Goal: Transaction & Acquisition: Purchase product/service

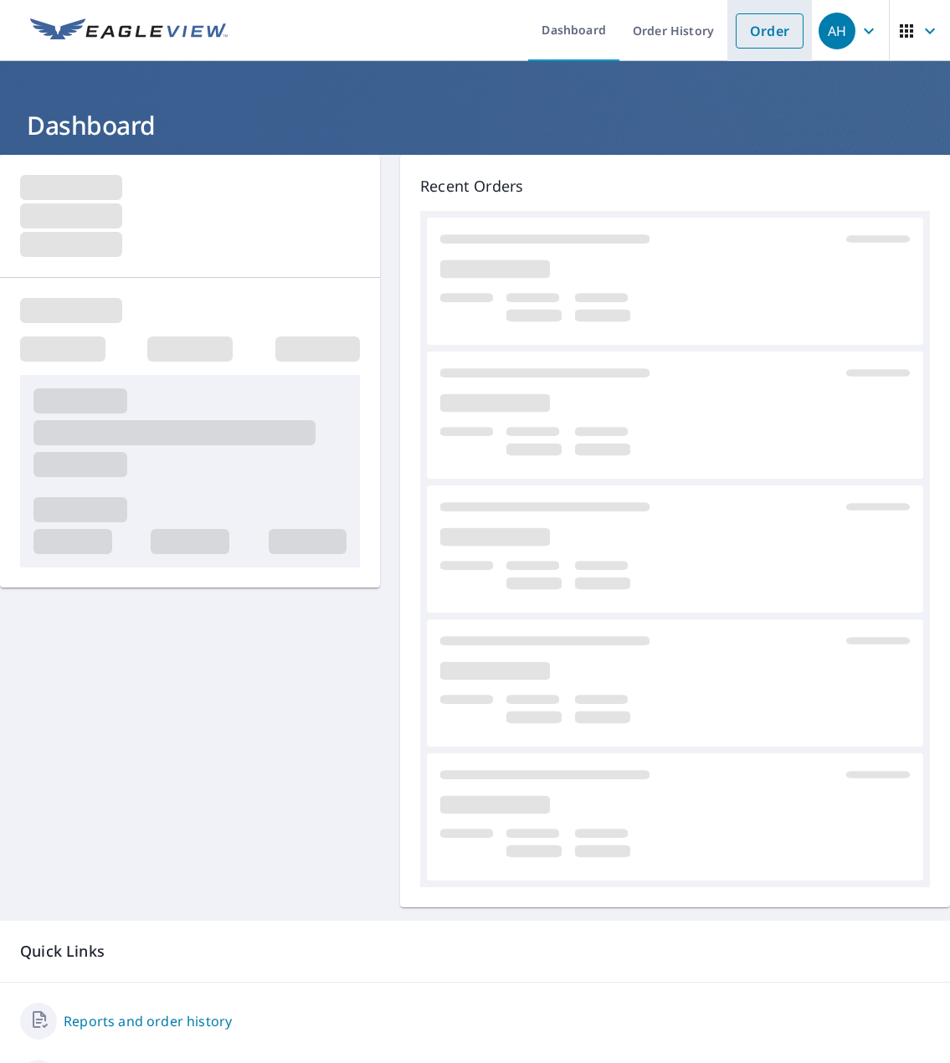
click at [776, 31] on link "Order" at bounding box center [770, 30] width 68 height 35
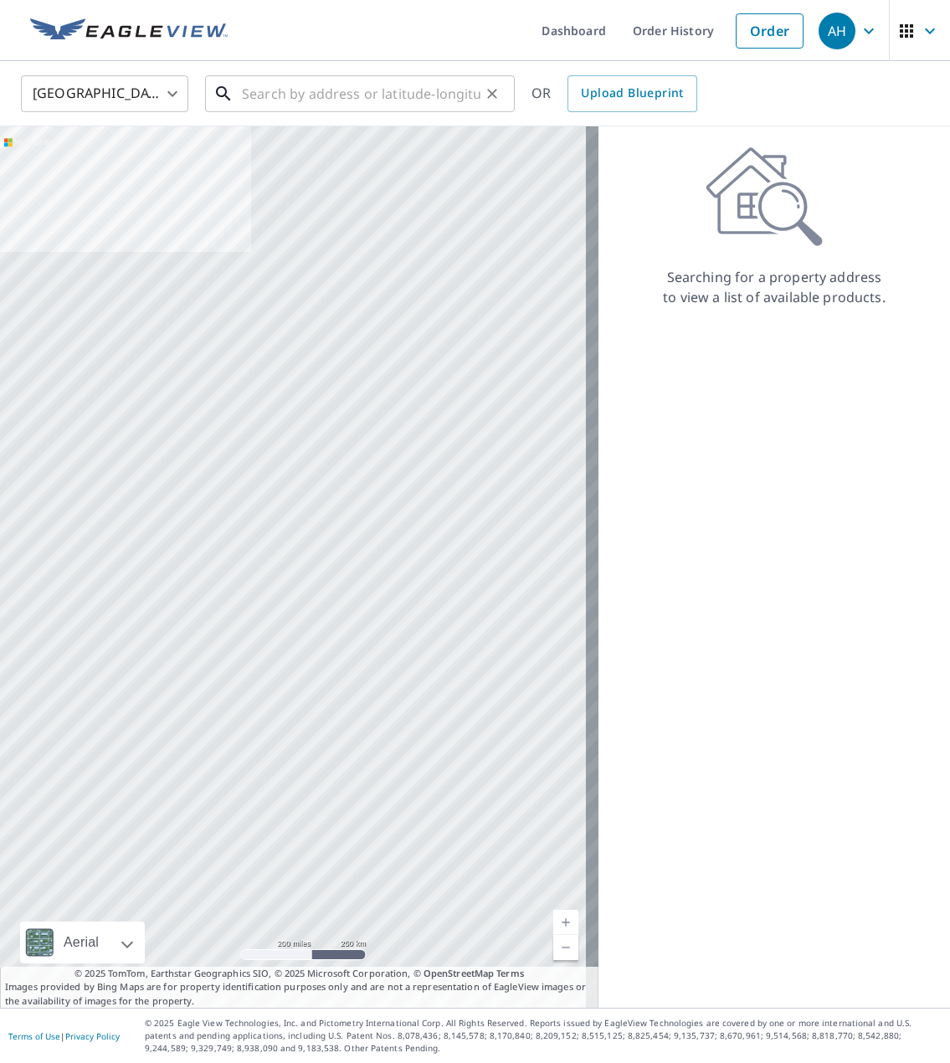
click at [384, 93] on input "text" at bounding box center [361, 93] width 239 height 47
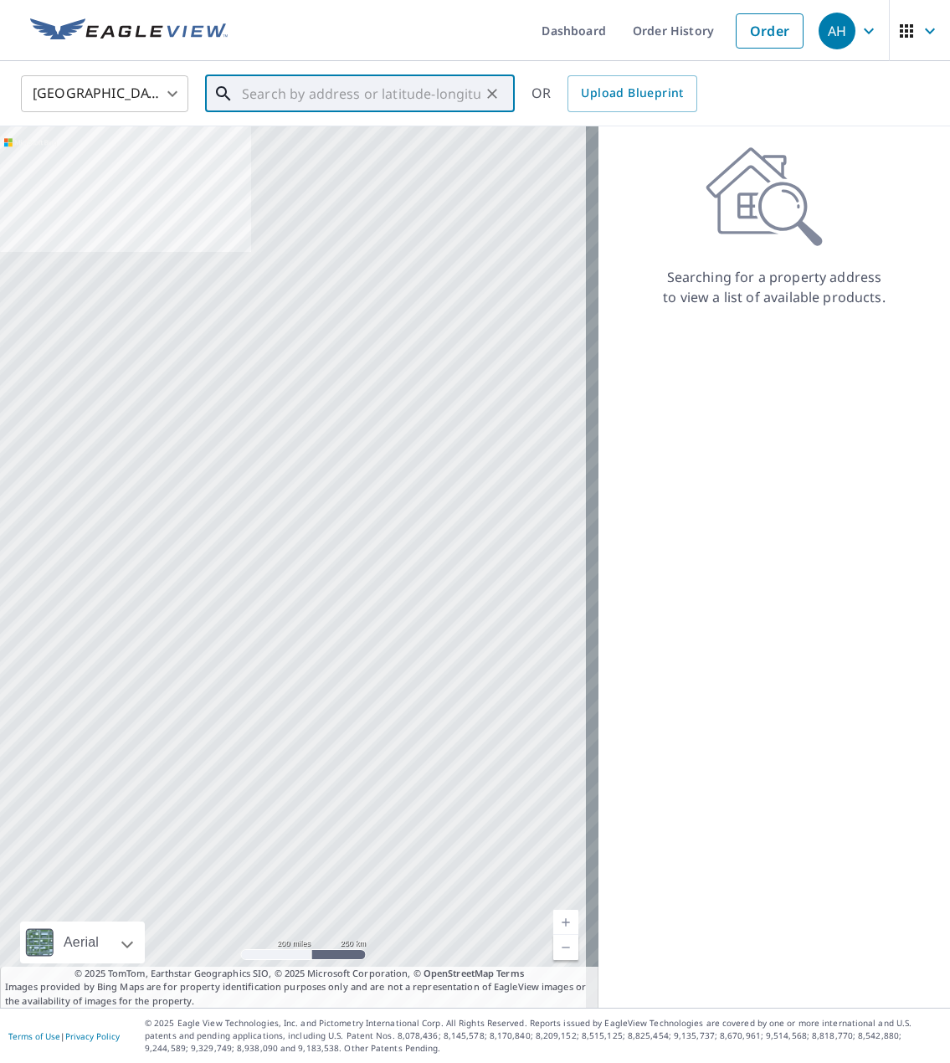
paste input "[STREET_ADDRESS]"
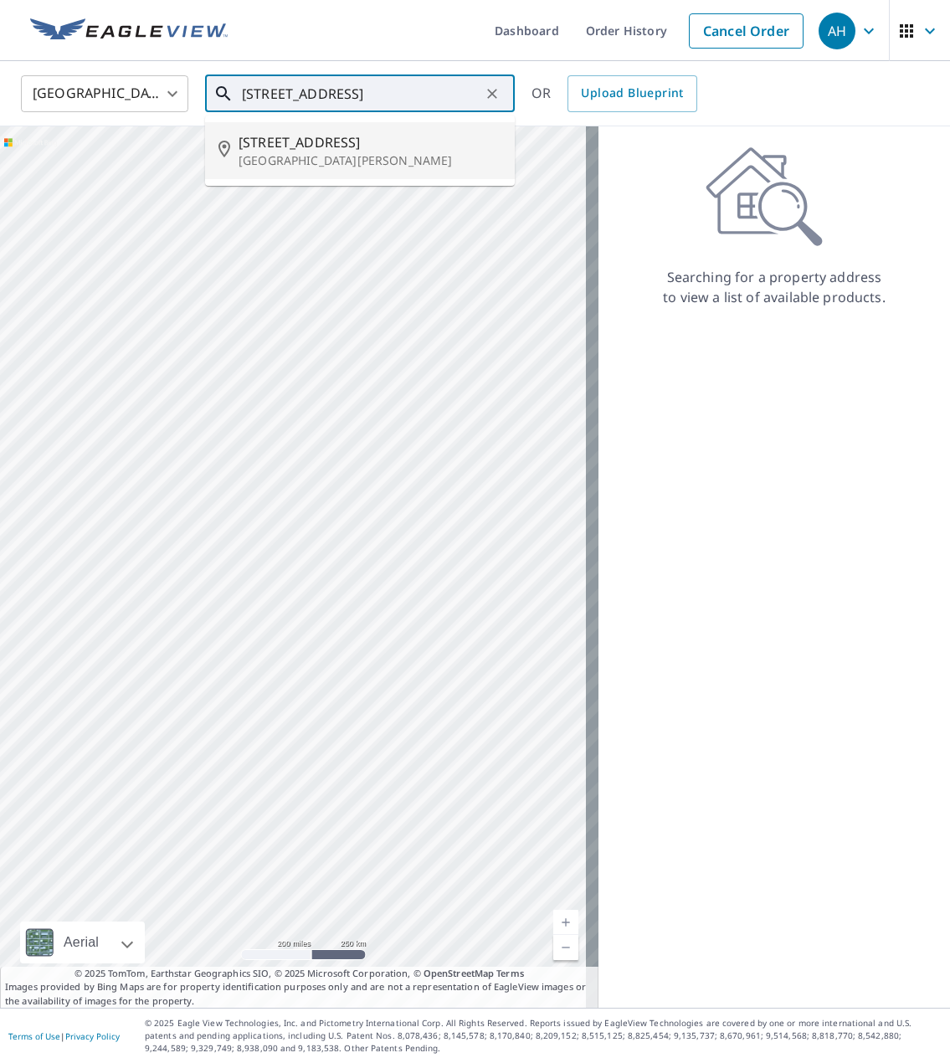
click at [327, 143] on span "[STREET_ADDRESS]" at bounding box center [370, 142] width 263 height 20
type input "[STREET_ADDRESS][PERSON_NAME]"
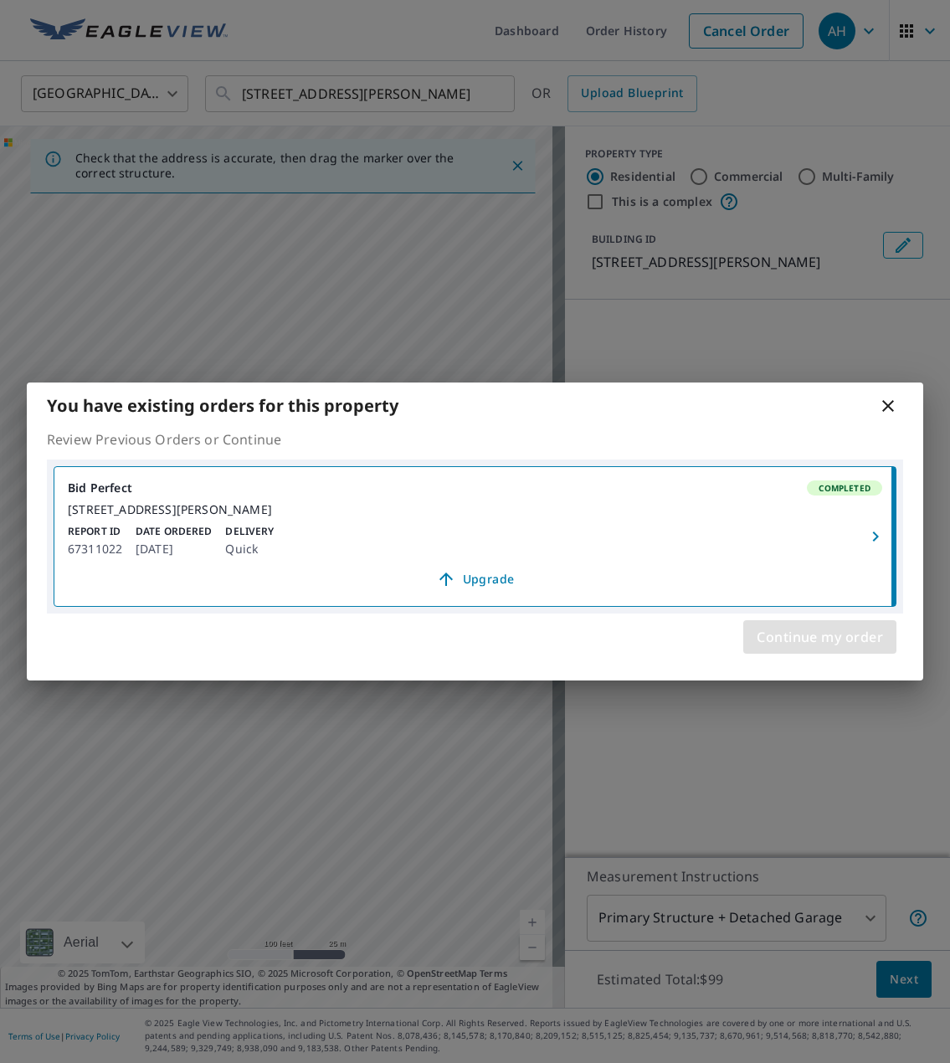
click at [828, 637] on span "Continue my order" at bounding box center [820, 636] width 126 height 23
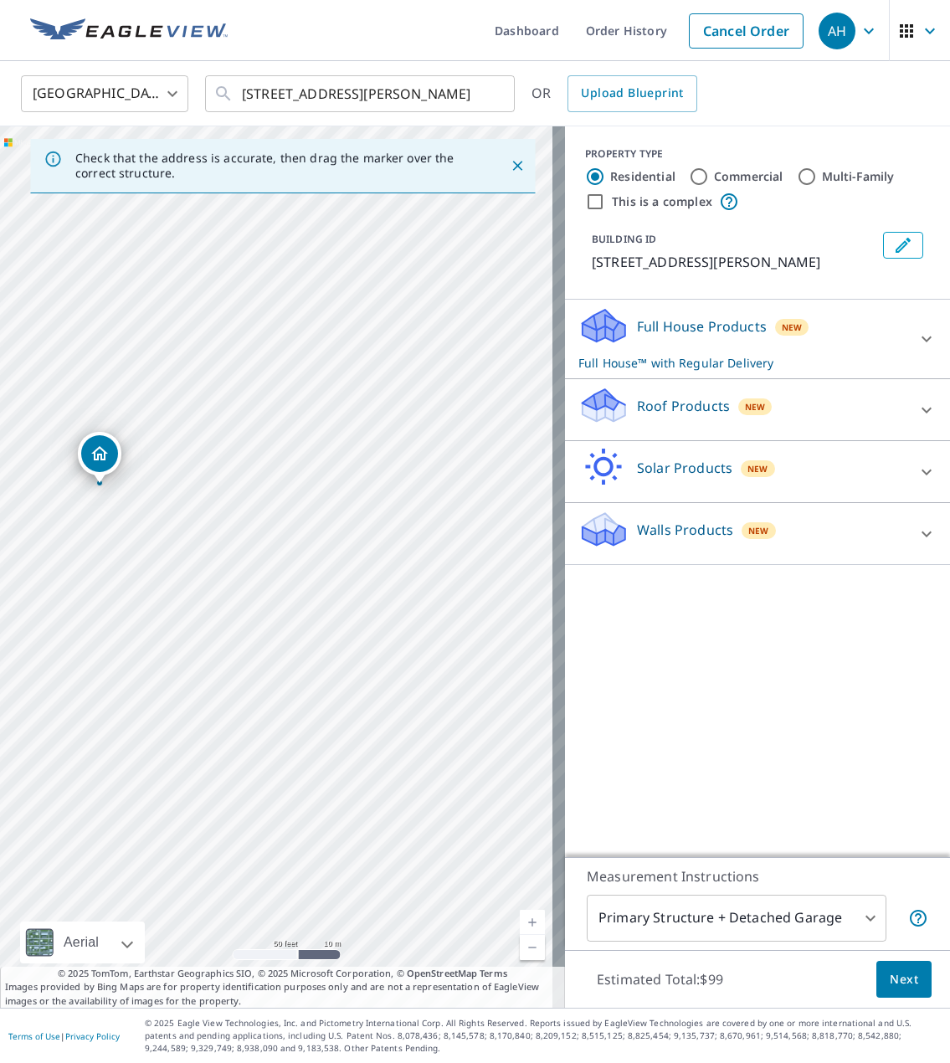
click at [100, 456] on icon "Dropped pin, building 1, Residential property, 514 103rd Ave NE Lake Stevens, W…" at bounding box center [100, 454] width 20 height 20
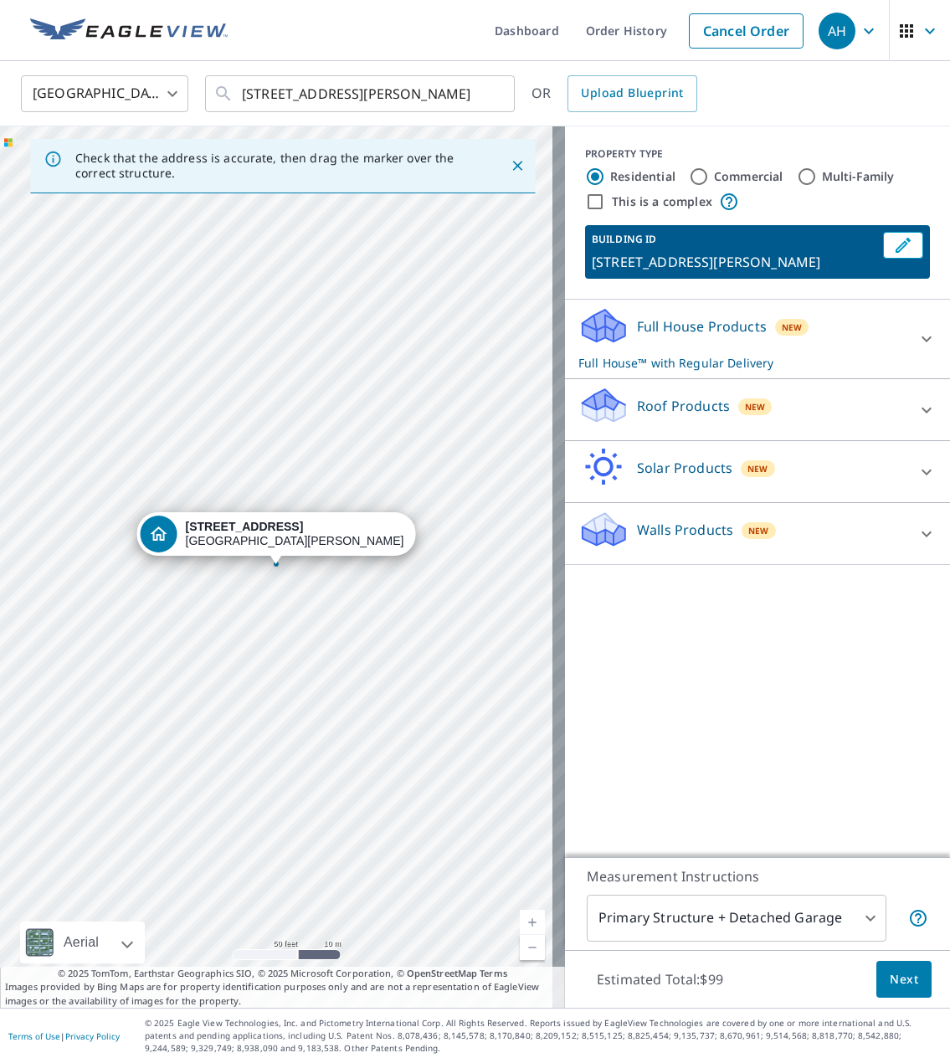
click at [661, 399] on p "Roof Products" at bounding box center [683, 406] width 93 height 20
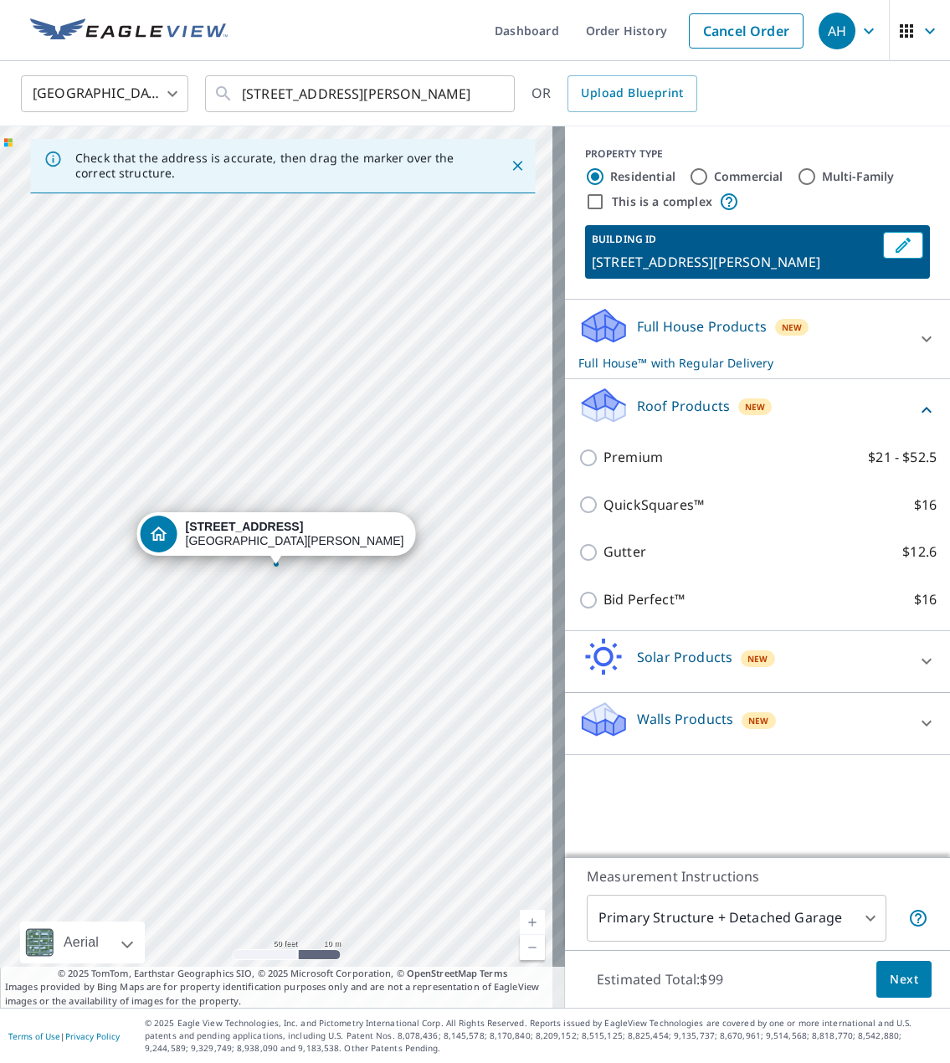
click at [615, 446] on div "Premium $21 - $52.5" at bounding box center [758, 458] width 358 height 48
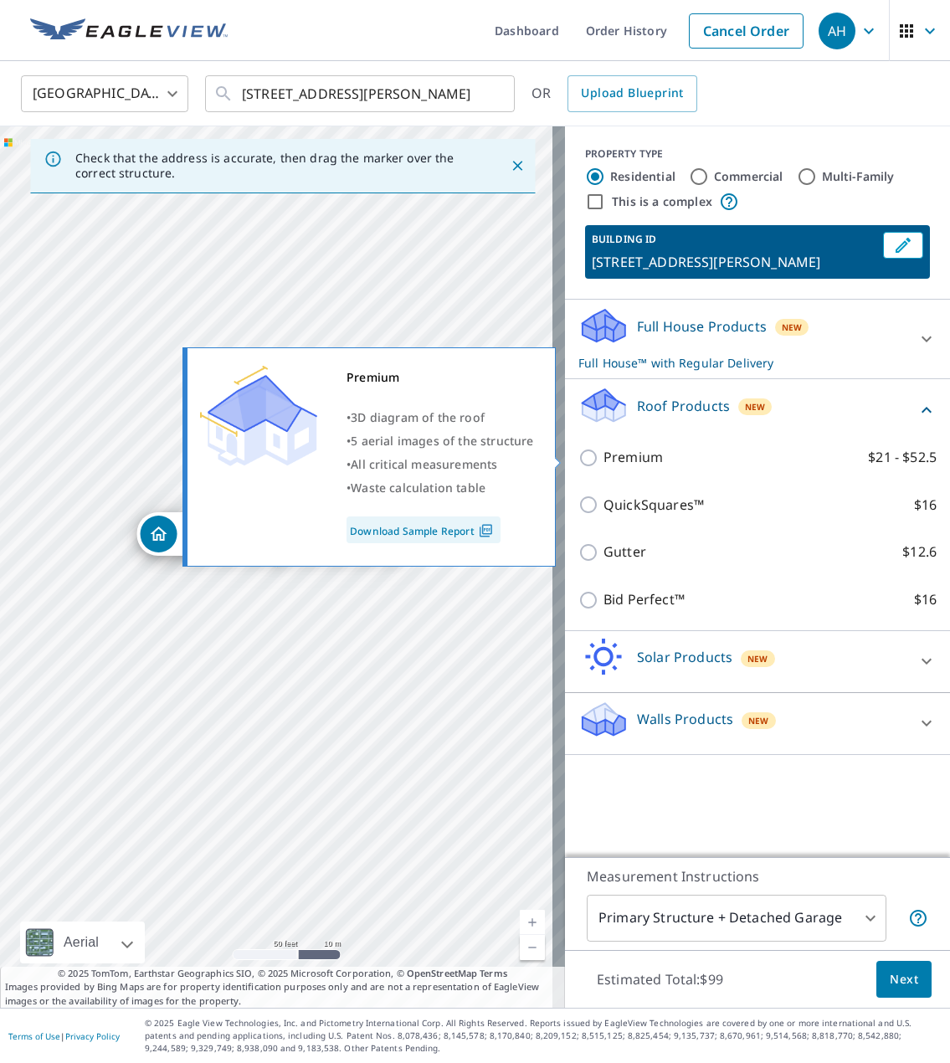
click at [604, 461] on p "Premium" at bounding box center [633, 457] width 59 height 21
click at [601, 461] on input "Premium $21 - $52.5" at bounding box center [591, 458] width 25 height 20
checkbox input "true"
checkbox input "false"
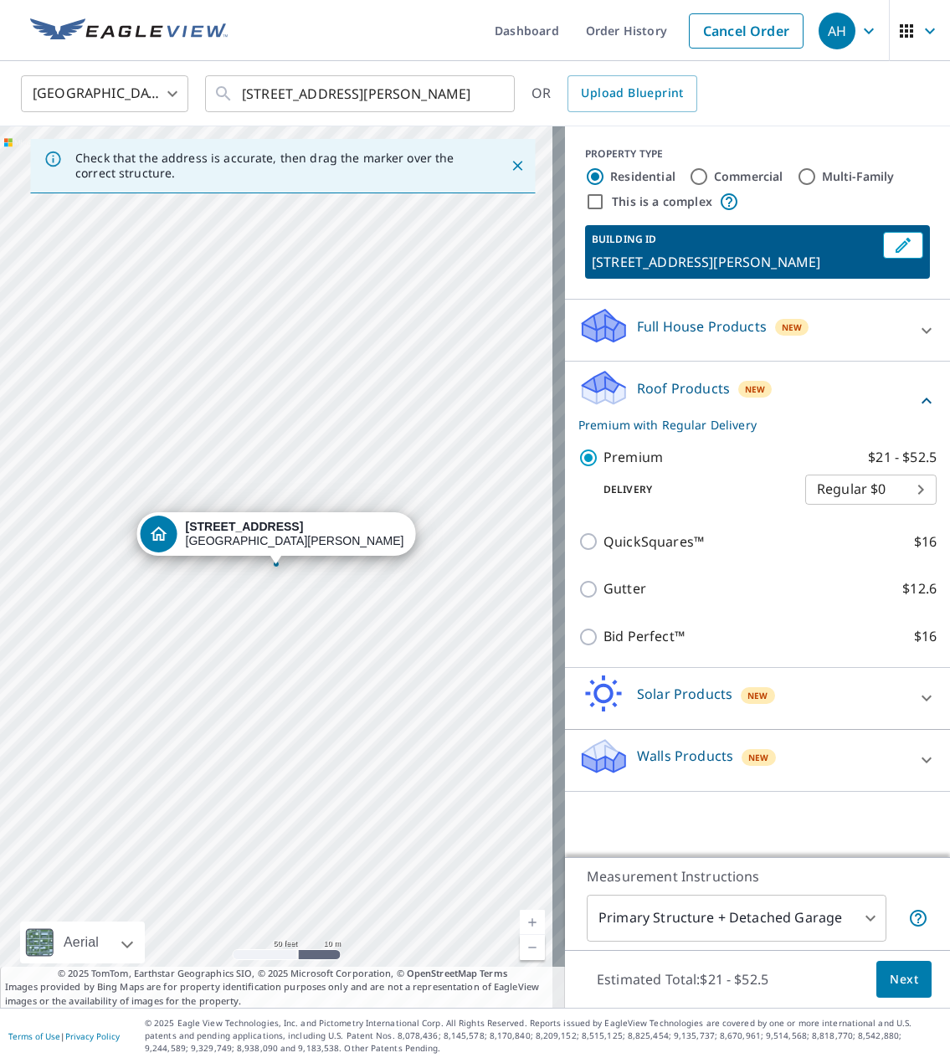
click at [806, 492] on body "AH AH Dashboard Order History Cancel Order AH [GEOGRAPHIC_DATA] US ​ [STREET_AD…" at bounding box center [475, 531] width 950 height 1063
click at [799, 546] on li "3 Hour $31.5" at bounding box center [858, 550] width 131 height 30
type input "7"
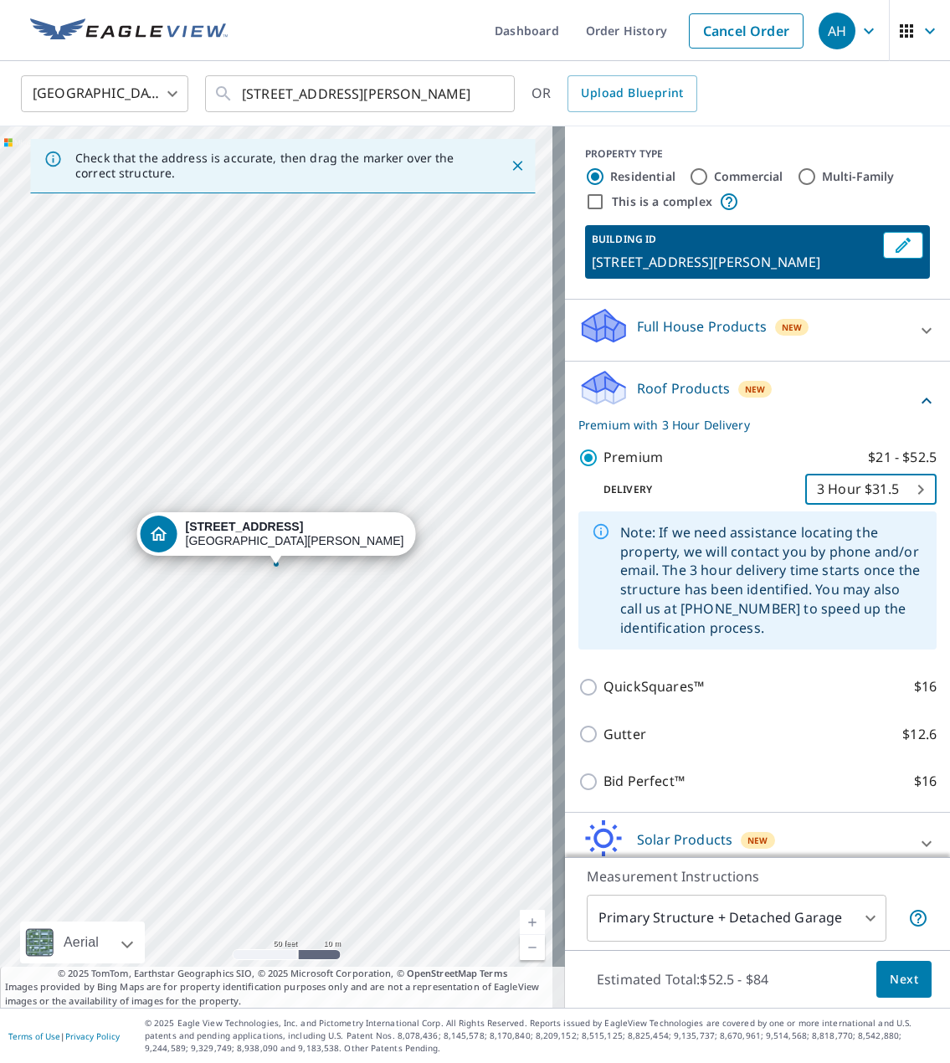
click at [890, 977] on span "Next" at bounding box center [904, 980] width 28 height 21
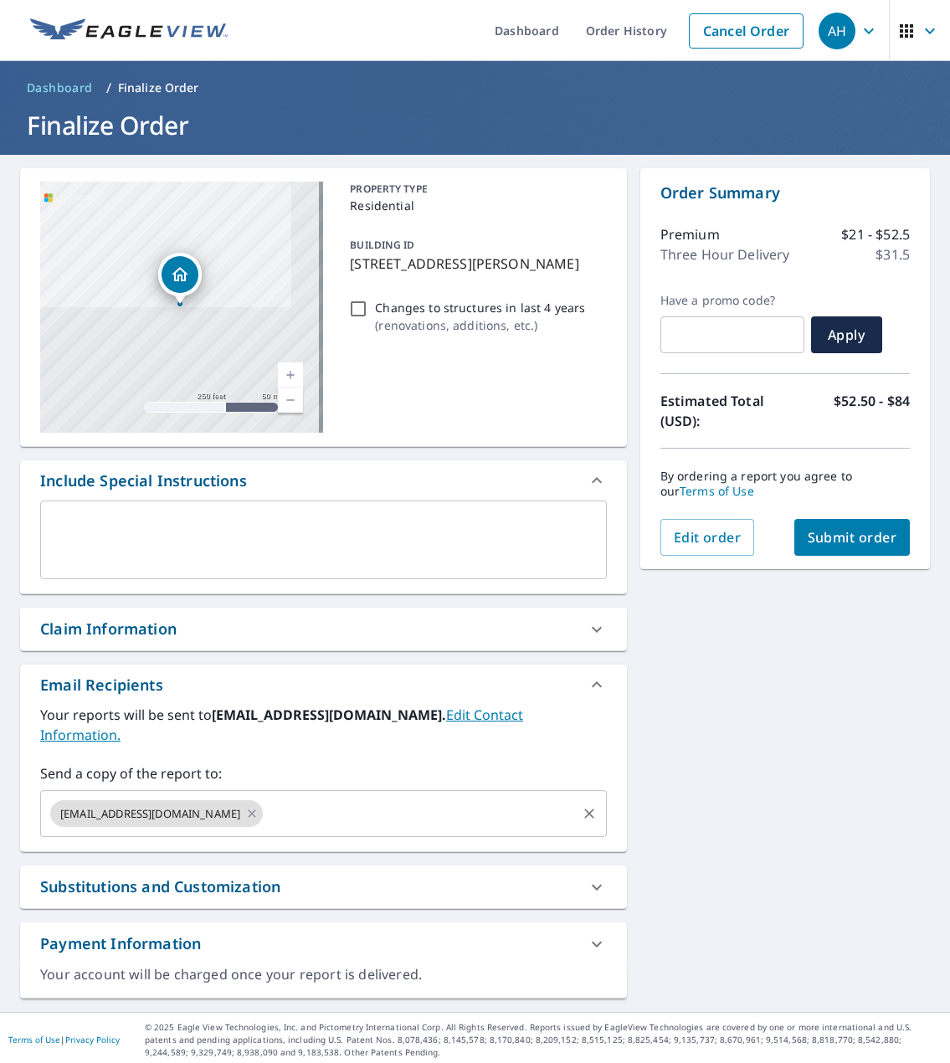
click at [219, 811] on div "[EMAIL_ADDRESS][DOMAIN_NAME] ​" at bounding box center [323, 813] width 567 height 47
paste input "[PERSON_NAME][EMAIL_ADDRESS][DOMAIN_NAME]"
type input "[PERSON_NAME][EMAIL_ADDRESS][DOMAIN_NAME]"
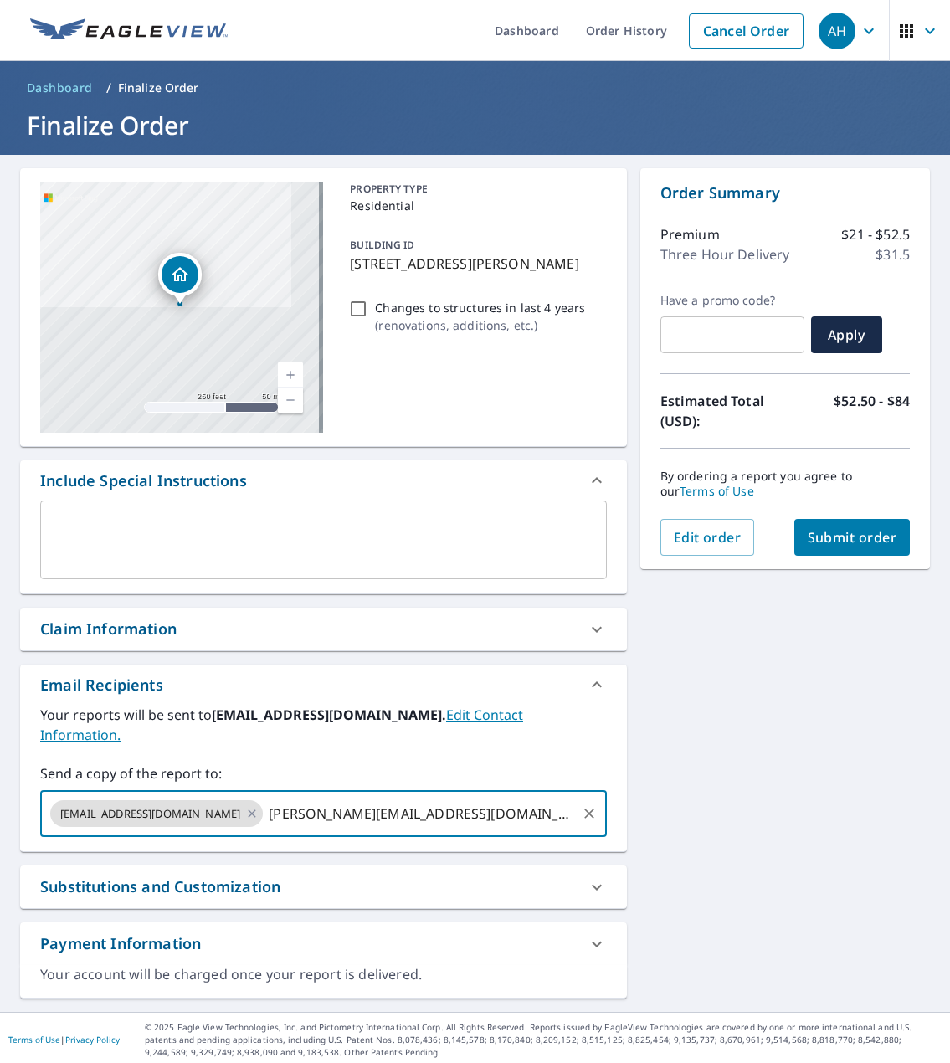
checkbox input "true"
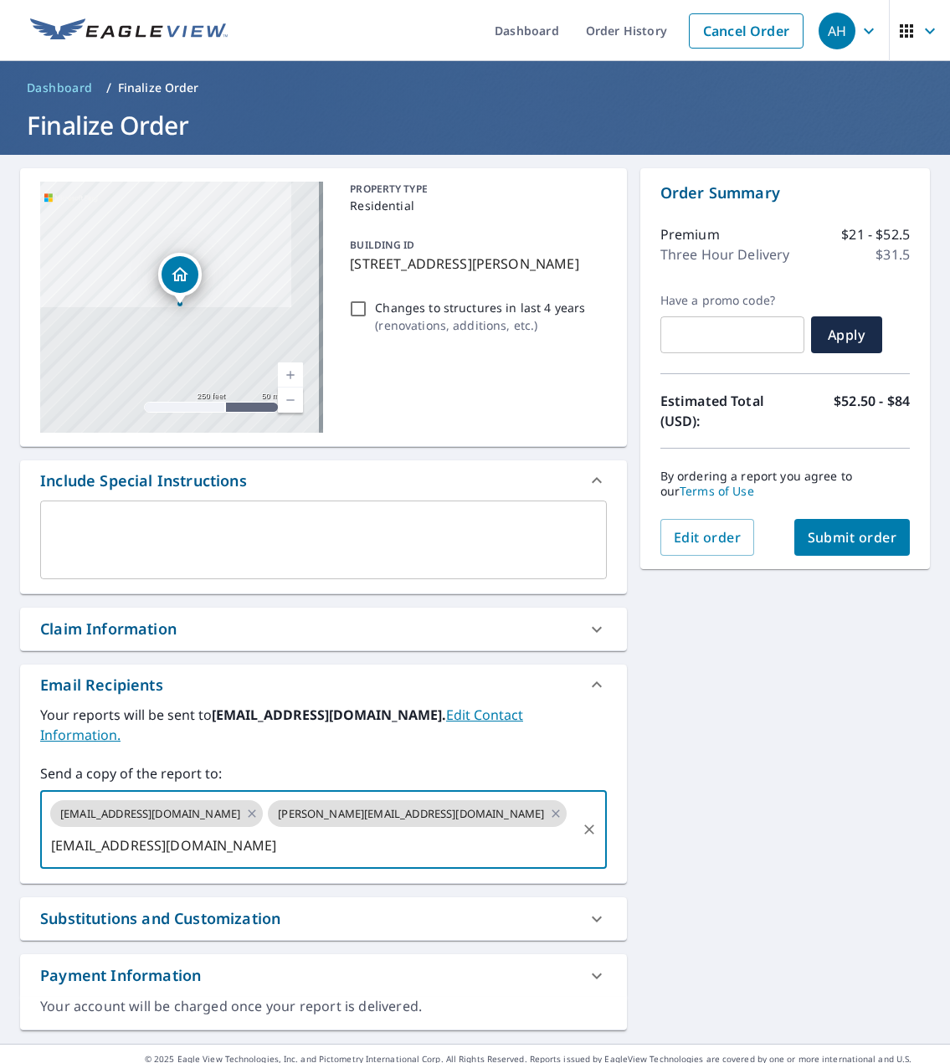
type input "[EMAIL_ADDRESS][DOMAIN_NAME]"
click at [892, 718] on div "[STREET_ADDRESS][PERSON_NAME] Aerial Road A standard road map Aerial A detailed…" at bounding box center [475, 599] width 950 height 889
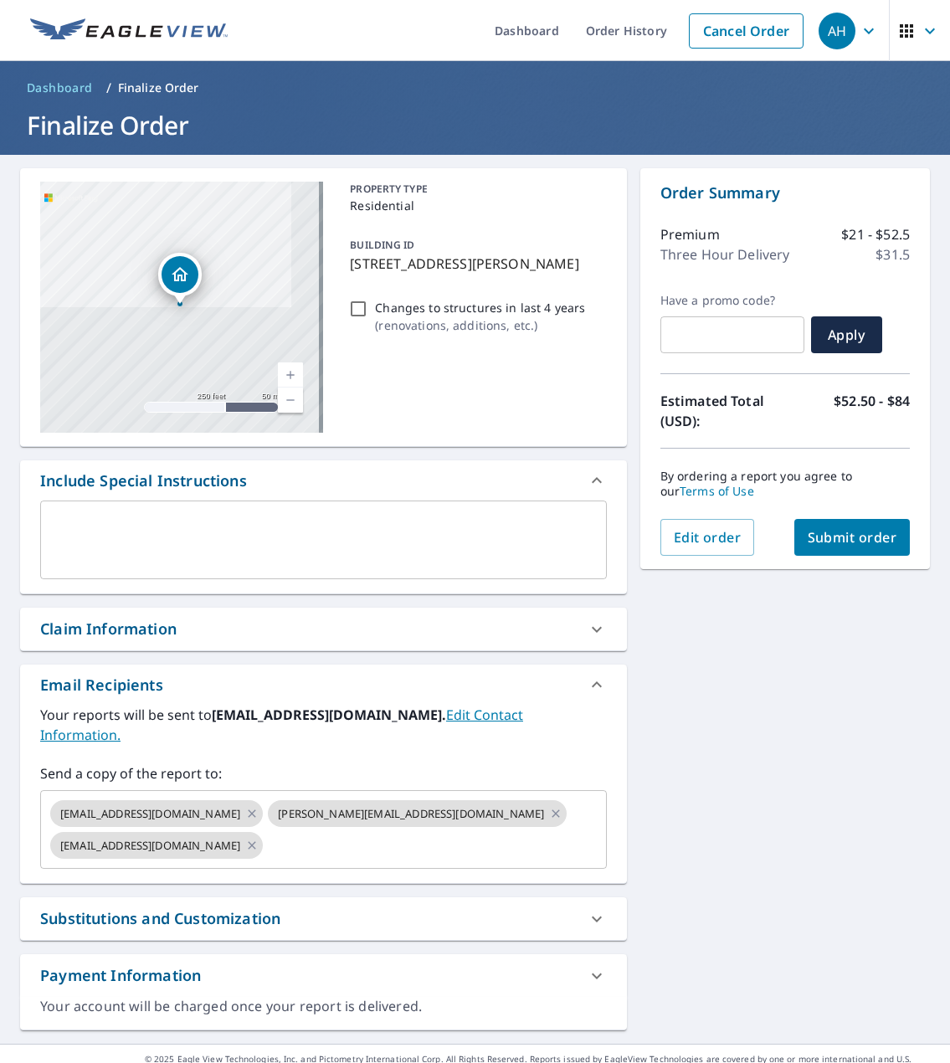
click at [827, 551] on button "Submit order" at bounding box center [853, 537] width 116 height 37
checkbox input "true"
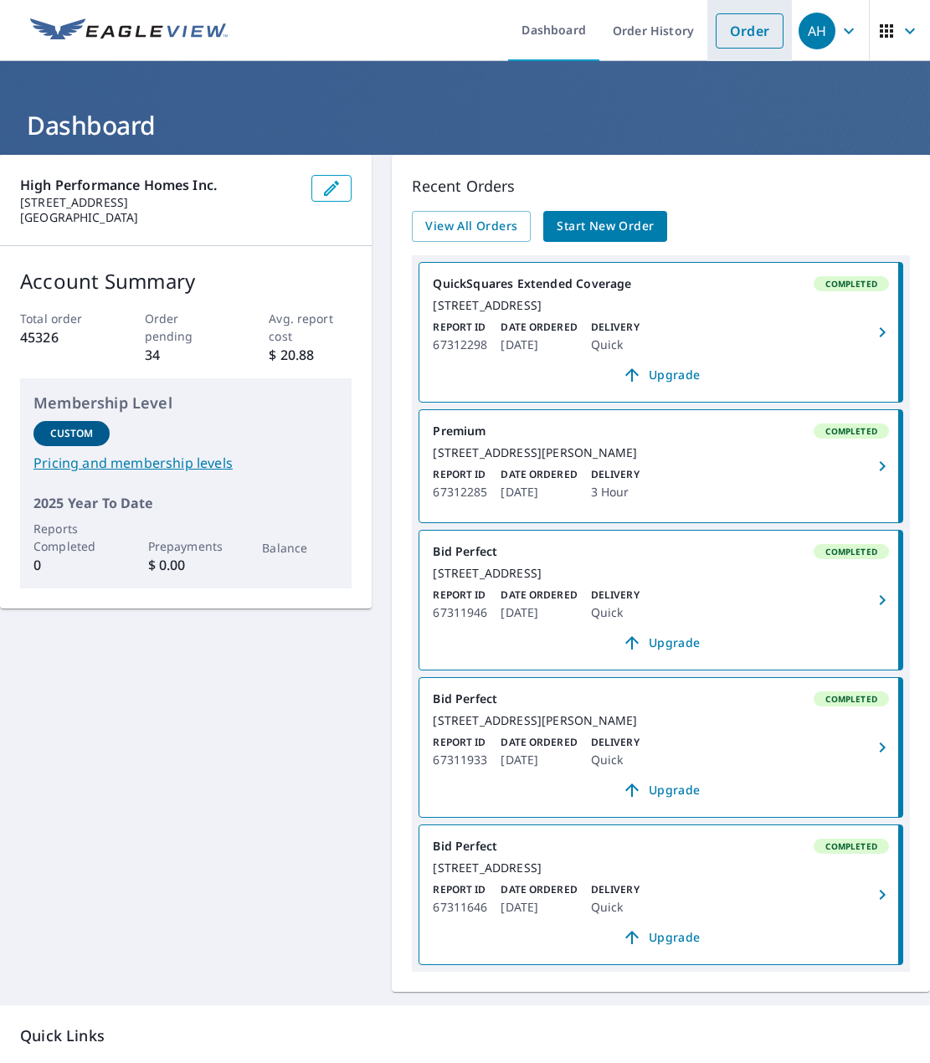
click at [744, 40] on link "Order" at bounding box center [750, 30] width 68 height 35
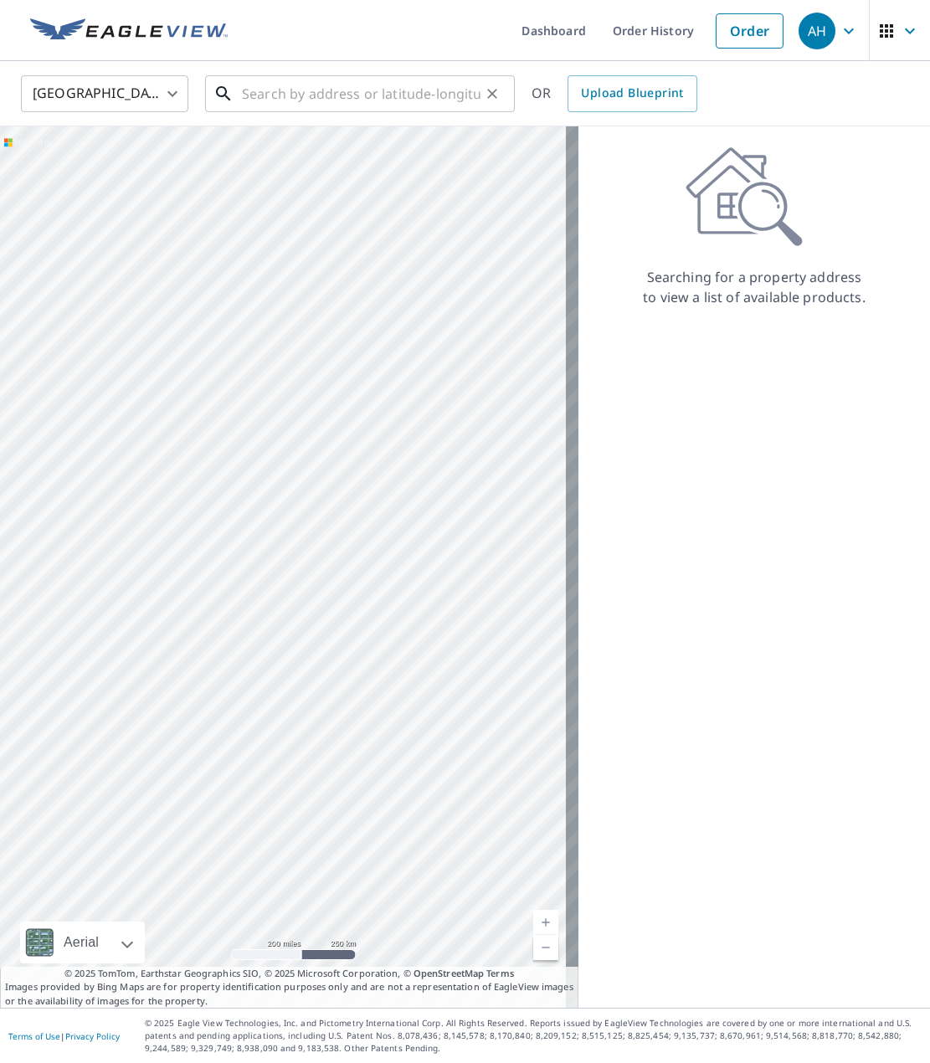
click at [255, 90] on input "text" at bounding box center [361, 93] width 239 height 47
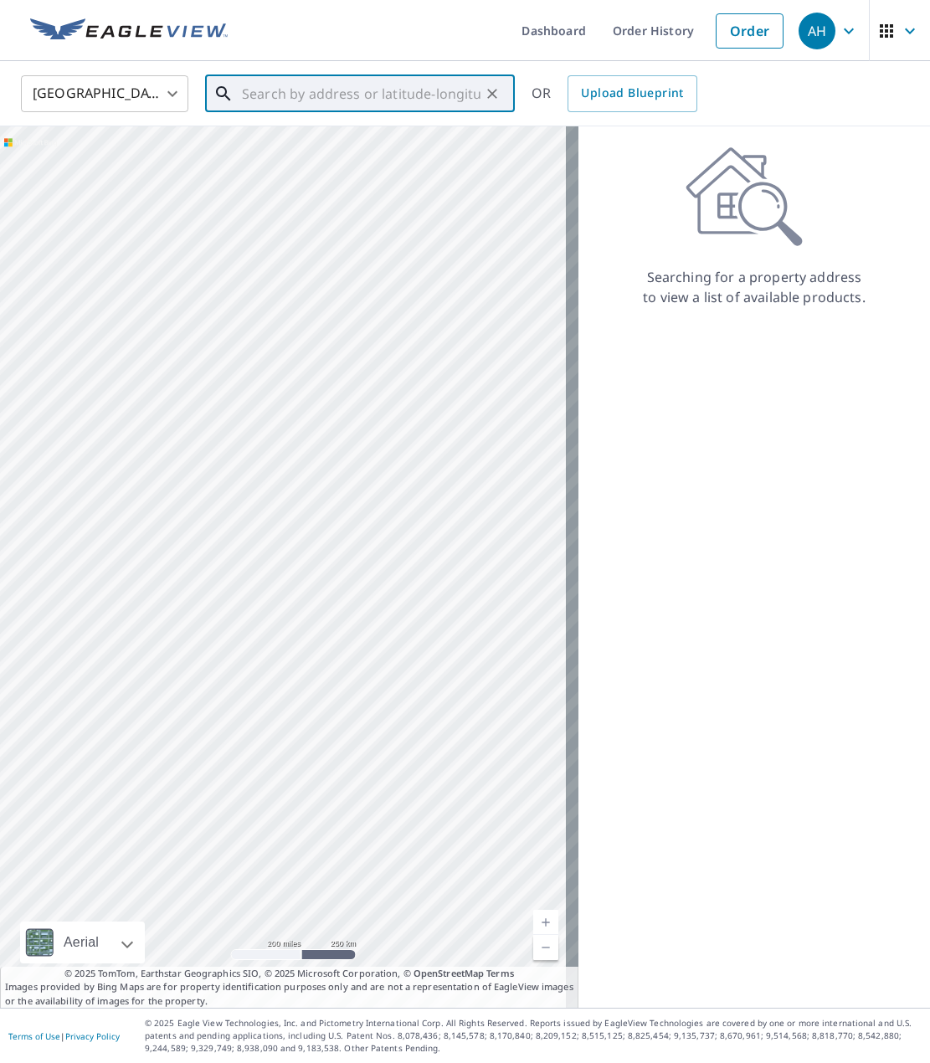
paste input "1635 Ludwig rd"
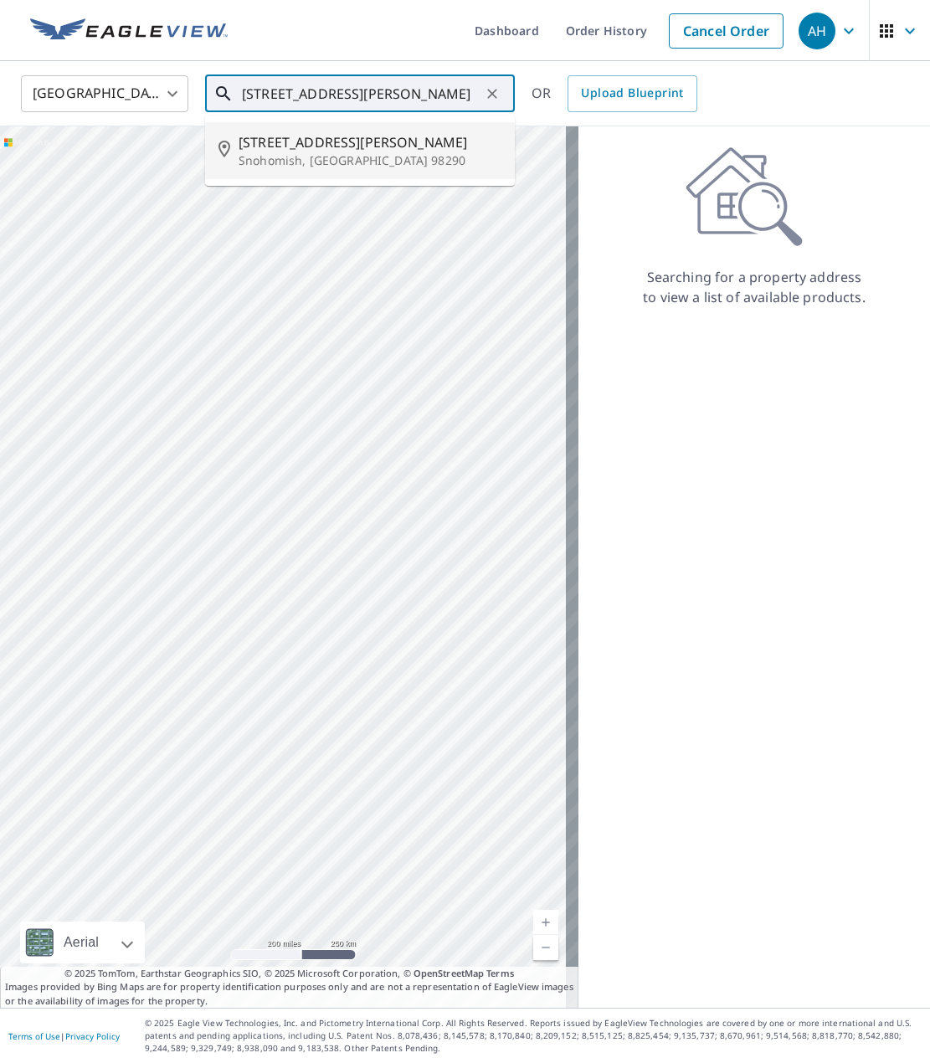
click at [335, 141] on span "1635 Ludwig Rd" at bounding box center [370, 142] width 263 height 20
type input "1635 Ludwig Rd Snohomish, WA 98290"
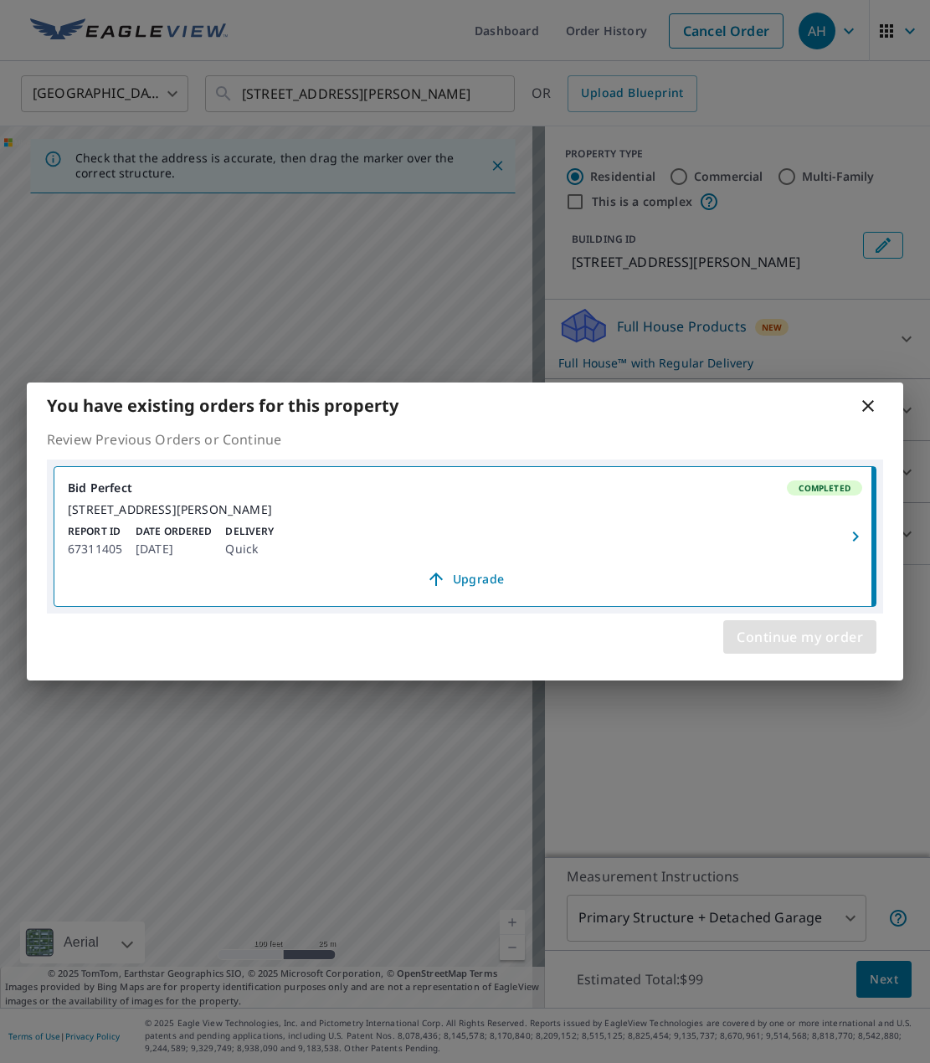
click at [729, 637] on button "Continue my order" at bounding box center [799, 636] width 153 height 33
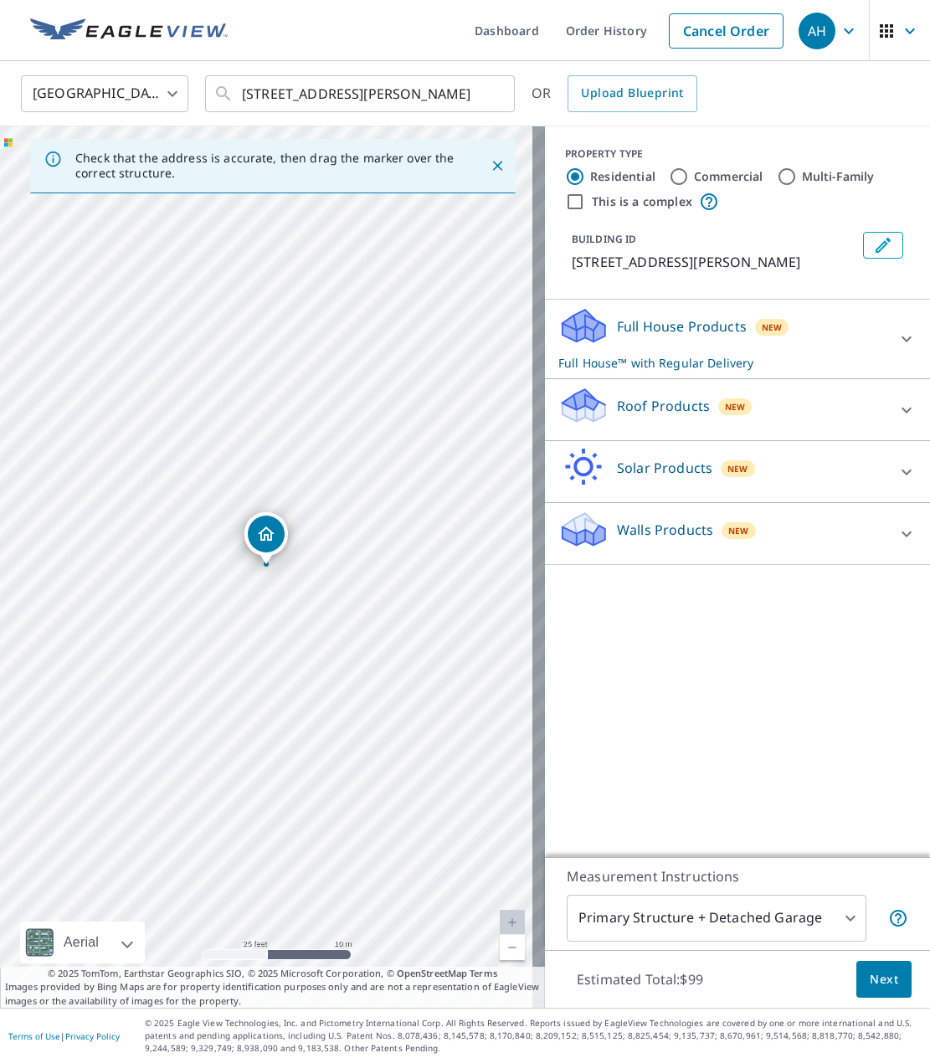
click at [258, 537] on icon "Dropped pin, building 1, Residential property, 1635 Ludwig Rd Snohomish, WA 982…" at bounding box center [266, 534] width 20 height 20
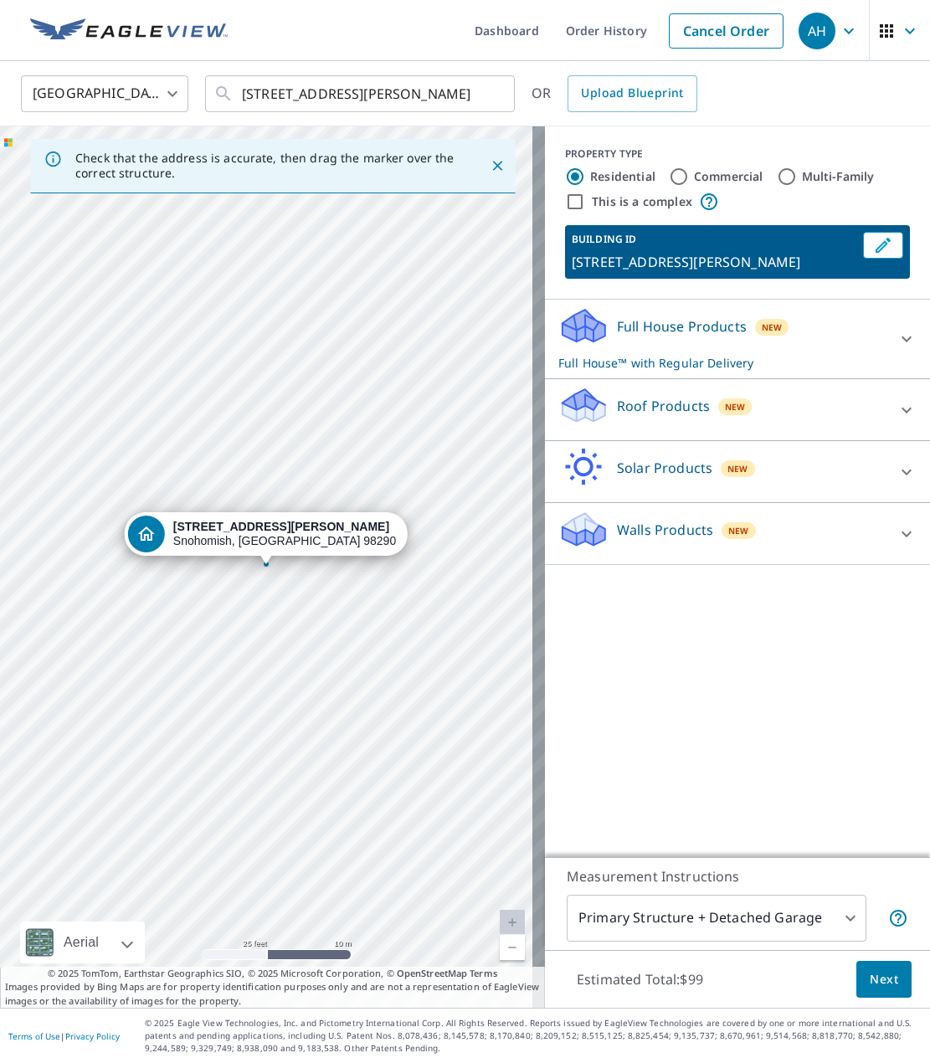
click at [785, 407] on div "Roof Products New" at bounding box center [723, 410] width 328 height 48
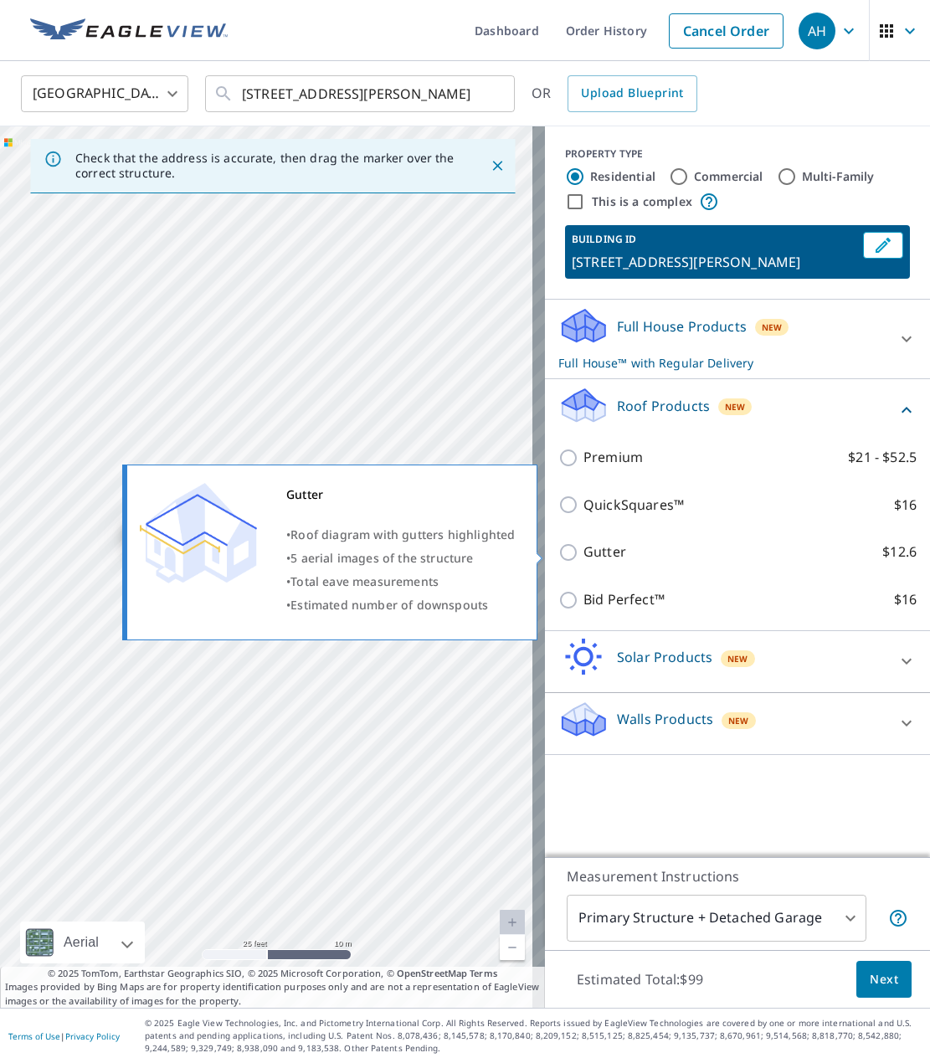
click at [584, 552] on p "Gutter" at bounding box center [605, 552] width 43 height 21
click at [583, 552] on input "Gutter $12.6" at bounding box center [571, 553] width 25 height 20
checkbox input "true"
checkbox input "false"
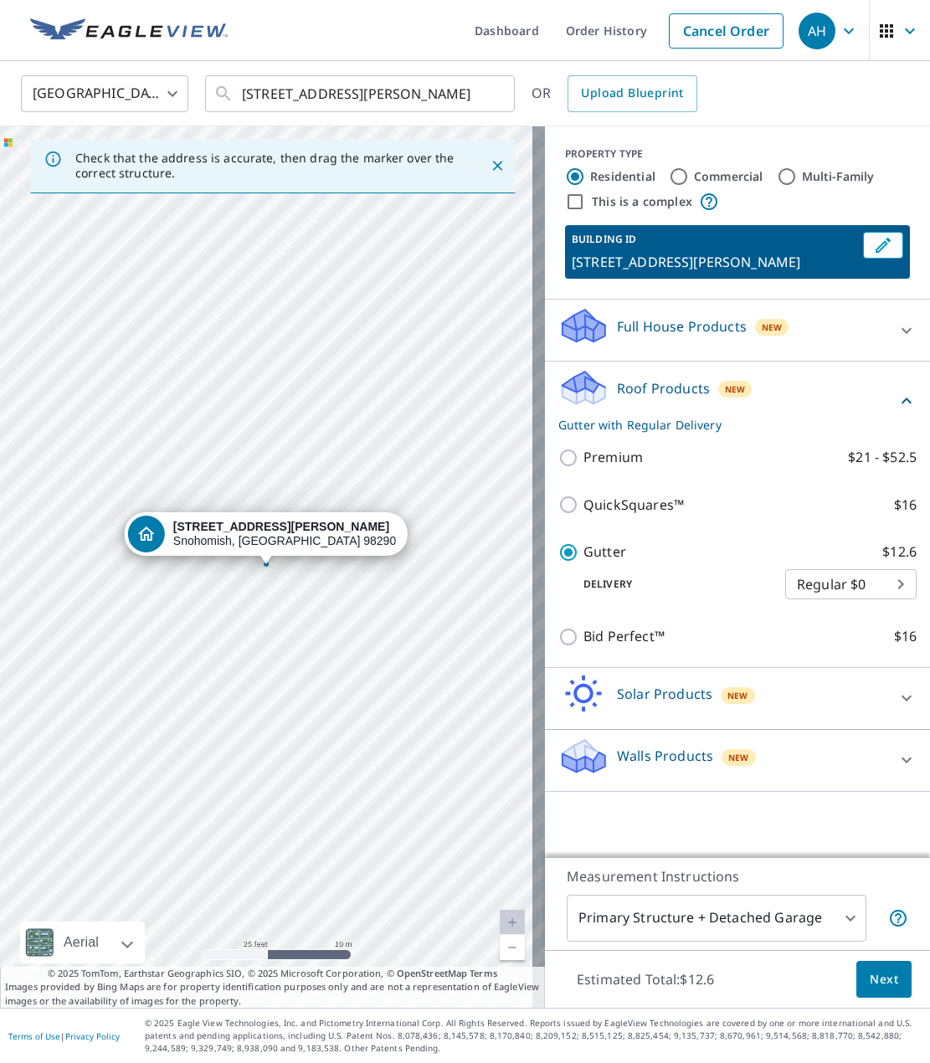
click at [843, 580] on body "AH AH Dashboard Order History Cancel Order AH United States US ​ 1635 Ludwig Rd…" at bounding box center [465, 531] width 930 height 1063
click at [795, 619] on li "3 Hour $31.5" at bounding box center [838, 615] width 131 height 30
type input "7"
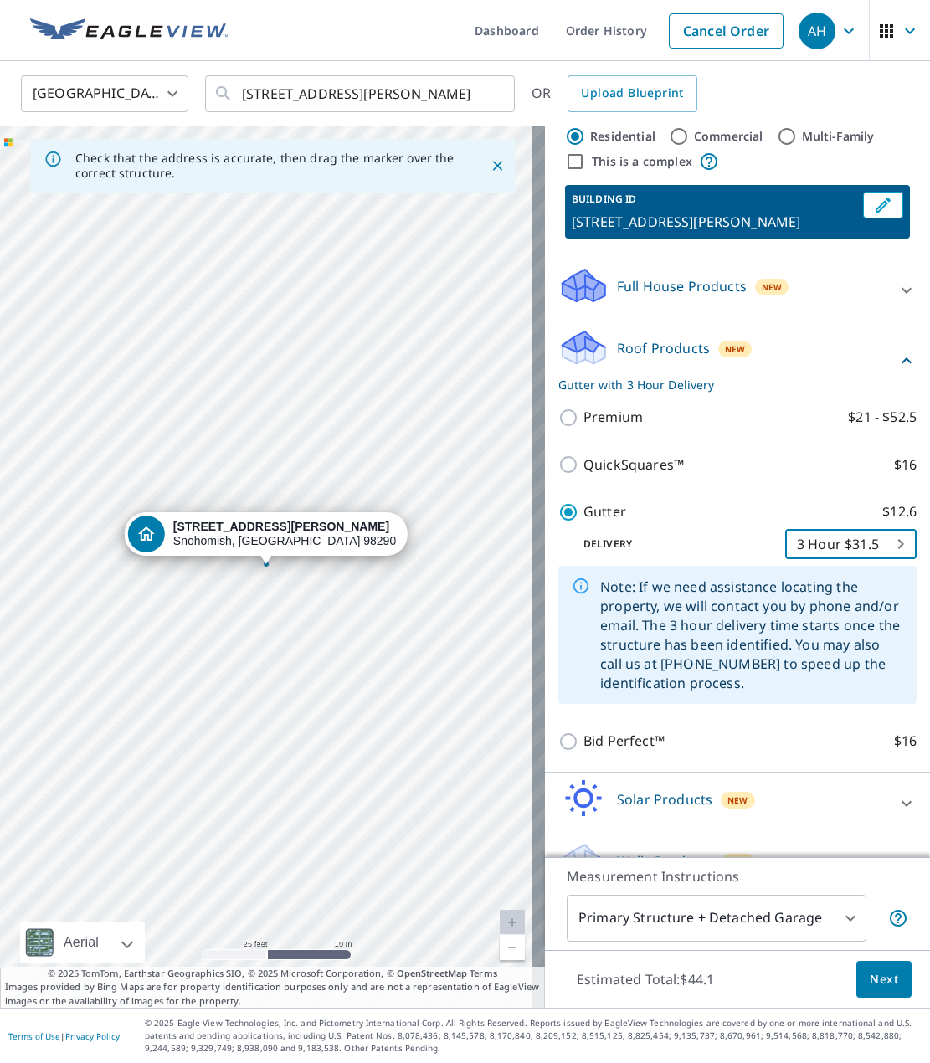
scroll to position [80, 0]
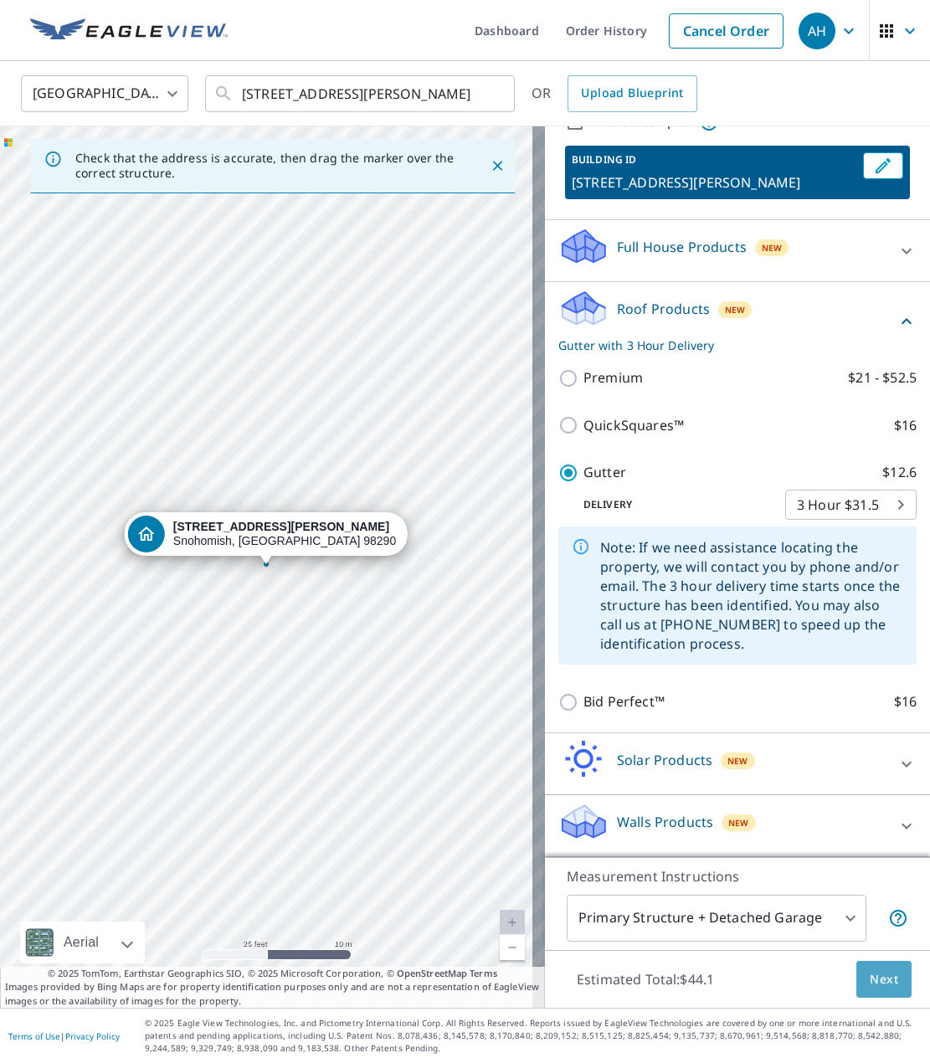
click at [876, 972] on span "Next" at bounding box center [884, 980] width 28 height 21
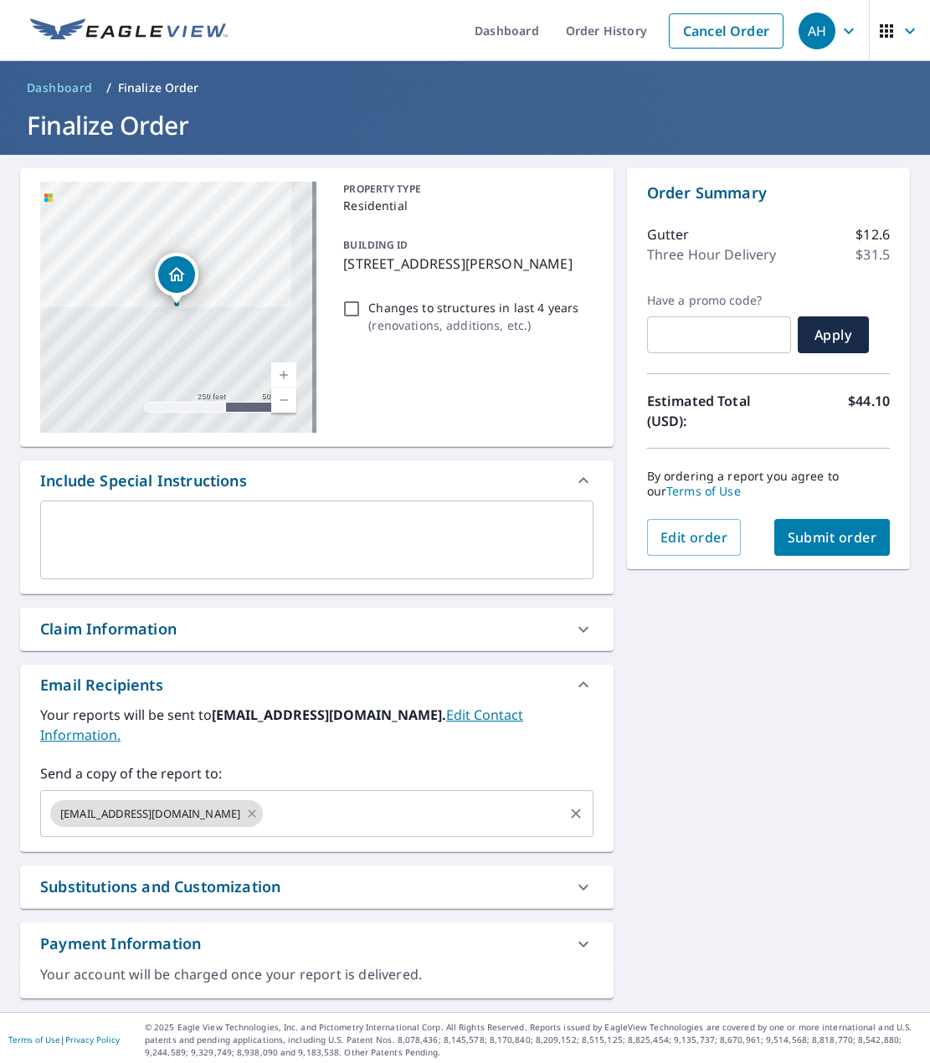
click at [187, 790] on div "[EMAIL_ADDRESS][DOMAIN_NAME] ​" at bounding box center [316, 813] width 553 height 47
paste input "scott.s@hphusa.com"
type input "scott.s@hphusa.com"
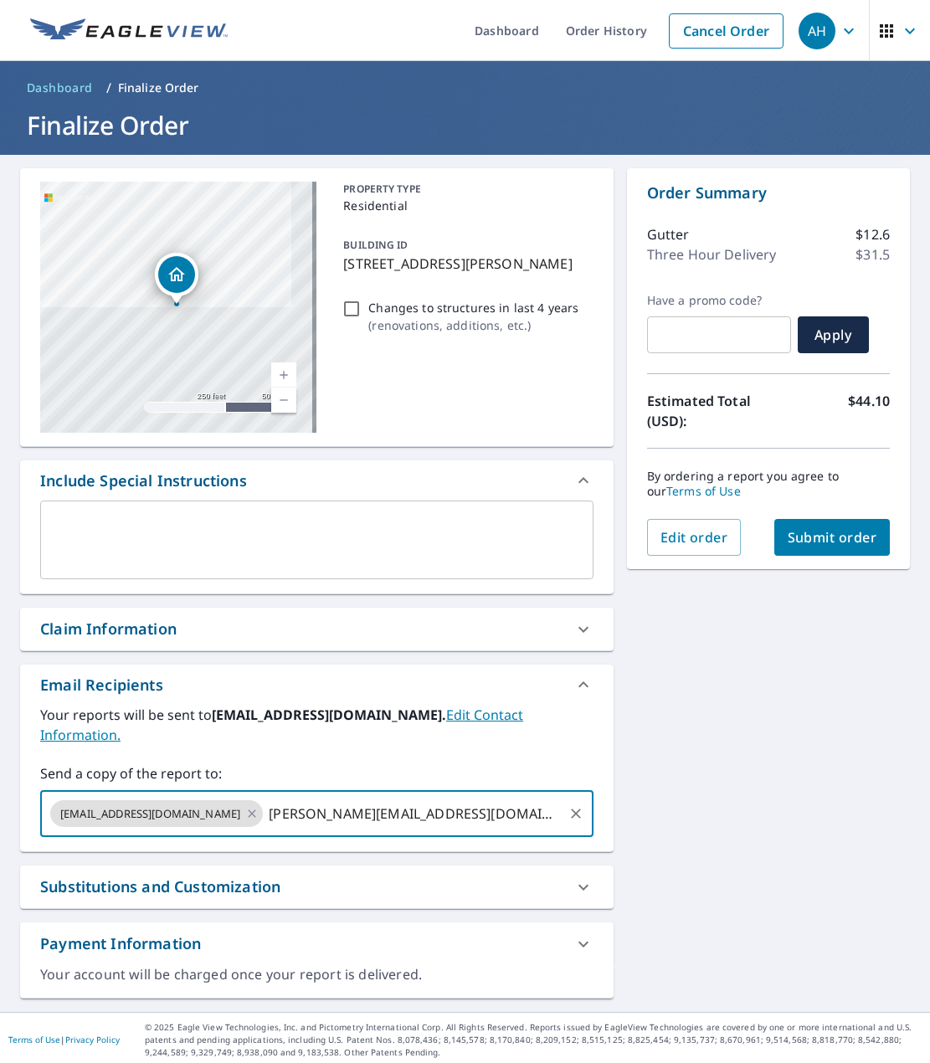
checkbox input "true"
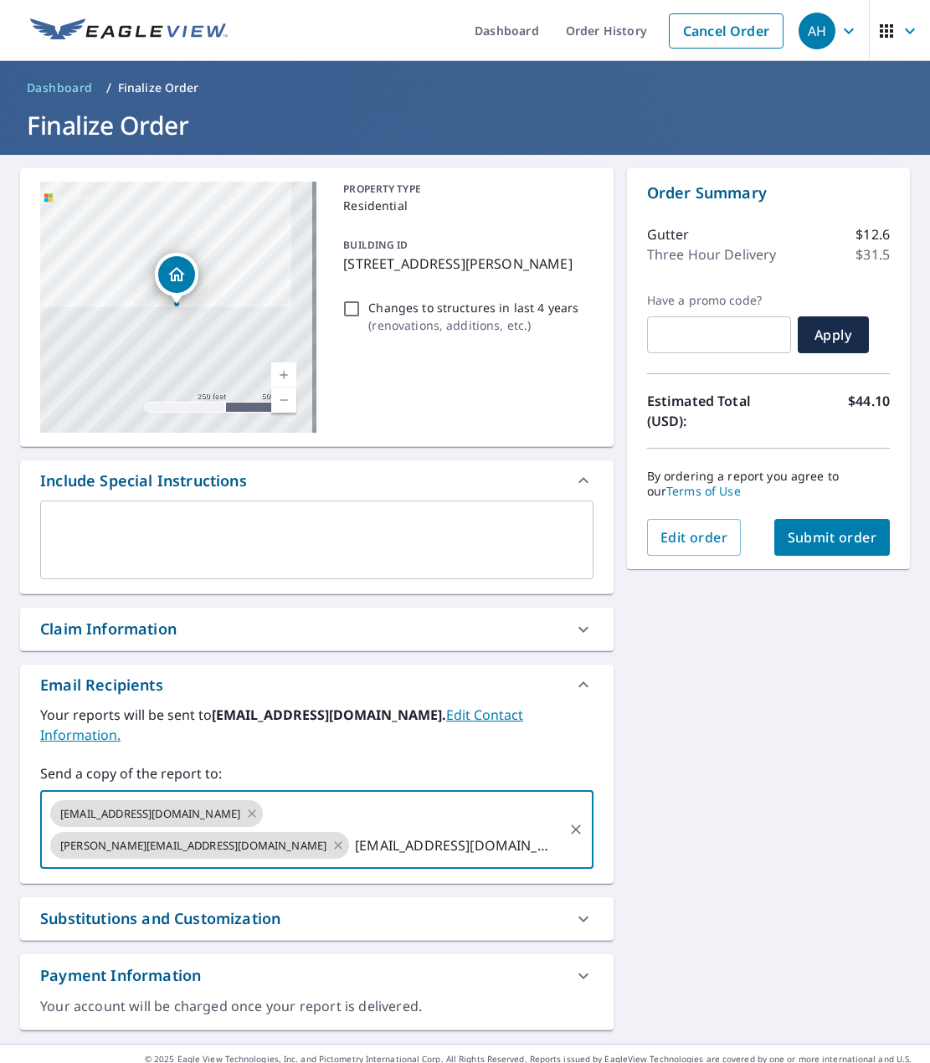
type input "[EMAIL_ADDRESS][DOMAIN_NAME]"
click at [770, 751] on div "1635 Ludwig Rd Snohomish, WA 98290 Aerial Road A standard road map Aerial A det…" at bounding box center [465, 599] width 930 height 889
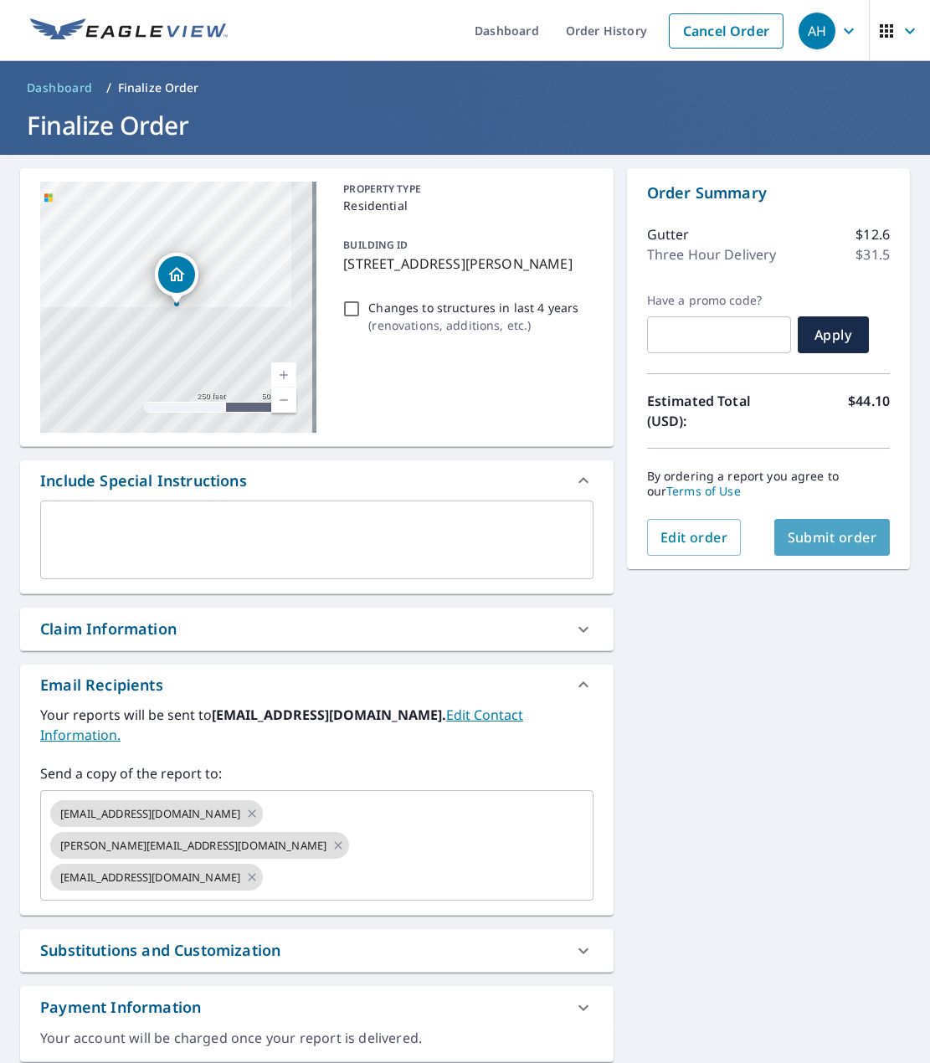
click at [788, 544] on span "Submit order" at bounding box center [833, 537] width 90 height 18
checkbox input "true"
